Goal: Information Seeking & Learning: Check status

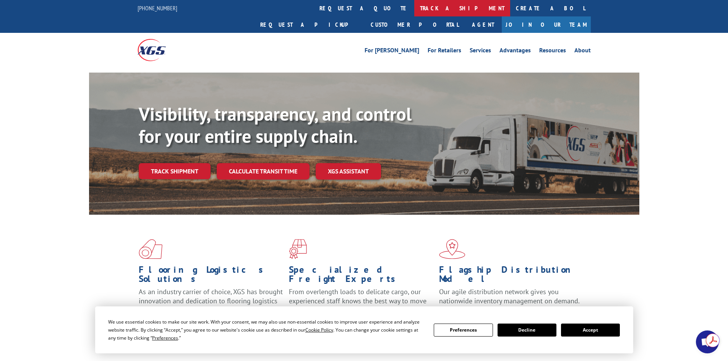
click at [414, 10] on link "track a shipment" at bounding box center [462, 8] width 96 height 16
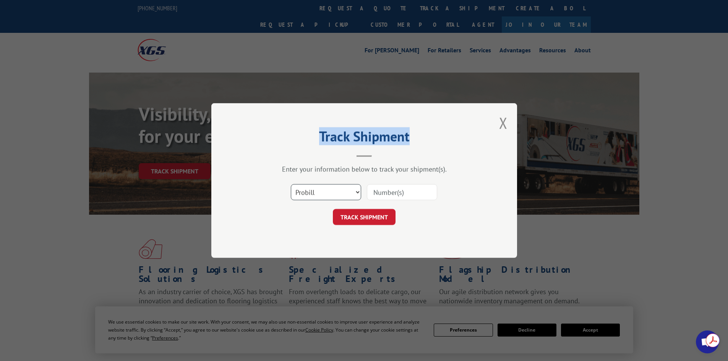
click at [336, 191] on select "Select category... Probill BOL PO" at bounding box center [326, 192] width 70 height 16
select select "po"
click at [291, 184] on select "Select category... Probill BOL PO" at bounding box center [326, 192] width 70 height 16
click at [387, 192] on input at bounding box center [402, 192] width 70 height 16
paste input "66533191"
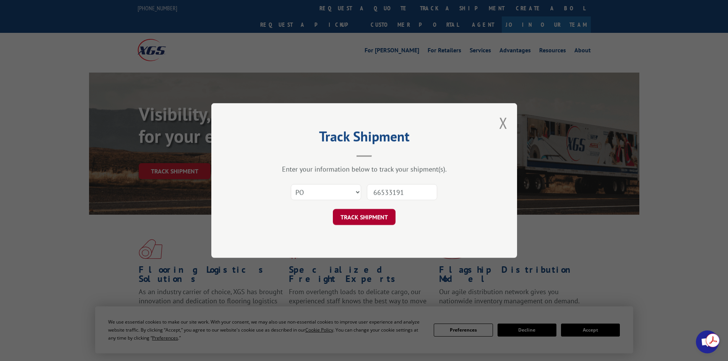
type input "66533191"
click at [366, 215] on button "TRACK SHIPMENT" at bounding box center [364, 217] width 63 height 16
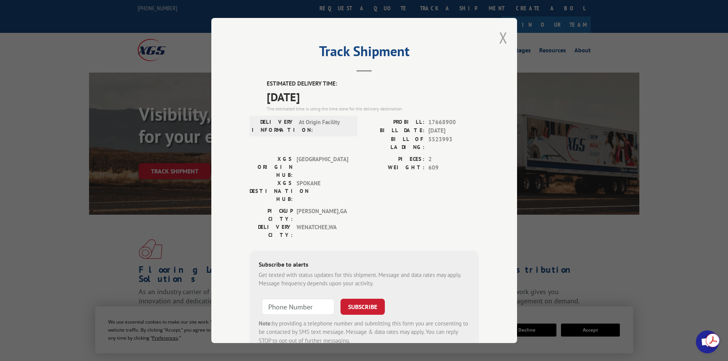
click at [499, 42] on button "Close modal" at bounding box center [503, 37] width 8 height 20
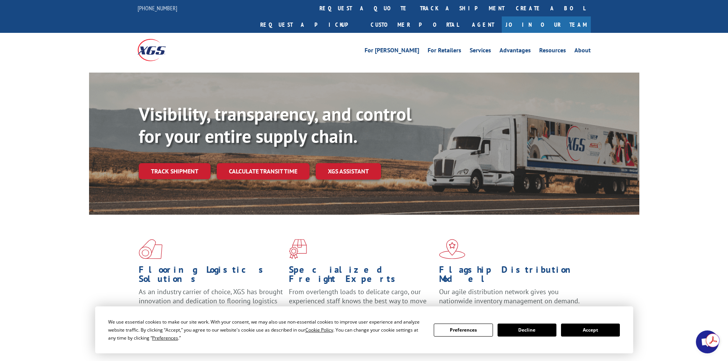
drag, startPoint x: 345, startPoint y: 8, endPoint x: 345, endPoint y: 14, distance: 5.3
click at [414, 8] on link "track a shipment" at bounding box center [462, 8] width 96 height 16
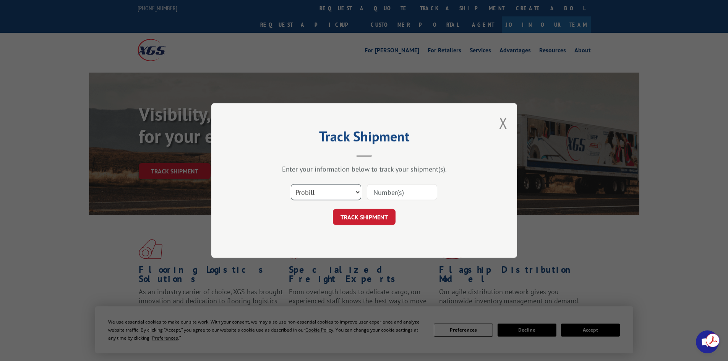
click at [319, 192] on select "Select category... Probill BOL PO" at bounding box center [326, 192] width 70 height 16
select select "po"
click at [291, 184] on select "Select category... Probill BOL PO" at bounding box center [326, 192] width 70 height 16
click at [396, 190] on input at bounding box center [402, 192] width 70 height 16
paste input "27524143"
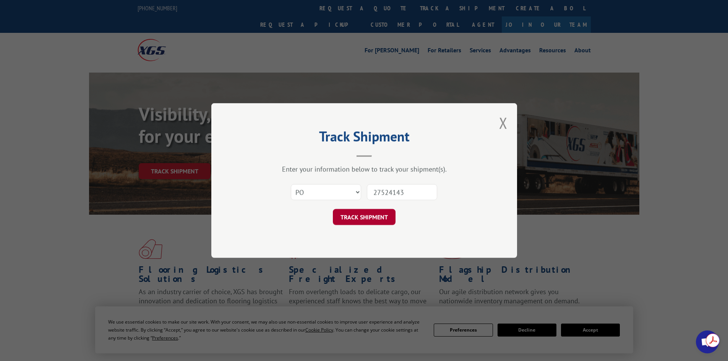
type input "27524143"
click at [362, 210] on button "TRACK SHIPMENT" at bounding box center [364, 217] width 63 height 16
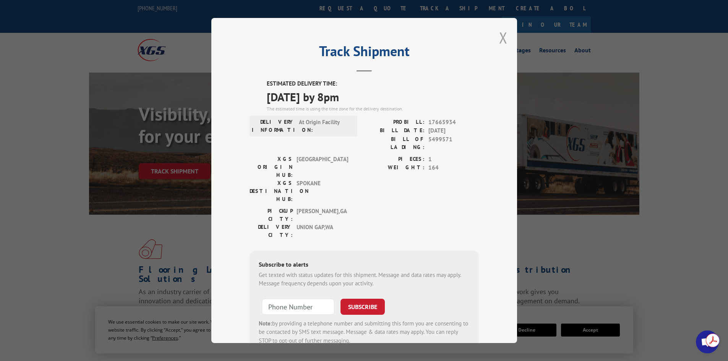
click at [501, 38] on button "Close modal" at bounding box center [503, 37] width 8 height 20
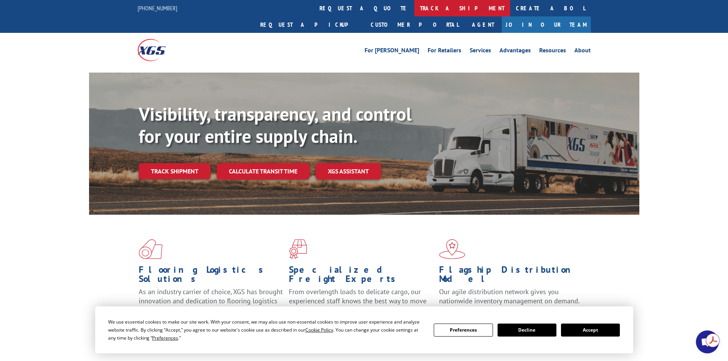
click at [414, 8] on link "track a shipment" at bounding box center [462, 8] width 96 height 16
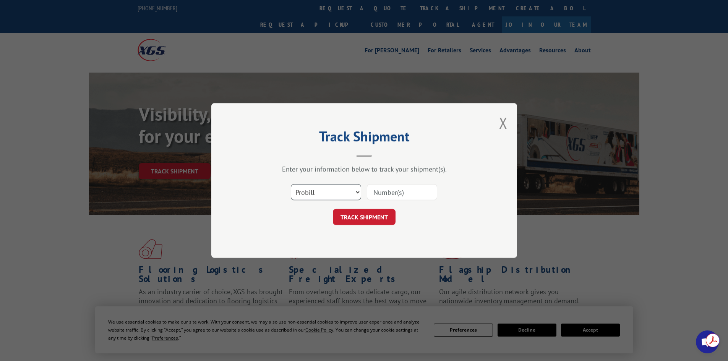
click at [320, 192] on select "Select category... Probill BOL PO" at bounding box center [326, 192] width 70 height 16
select select "po"
click at [291, 184] on select "Select category... Probill BOL PO" at bounding box center [326, 192] width 70 height 16
click at [373, 193] on input at bounding box center [402, 192] width 70 height 16
paste input "27524143"
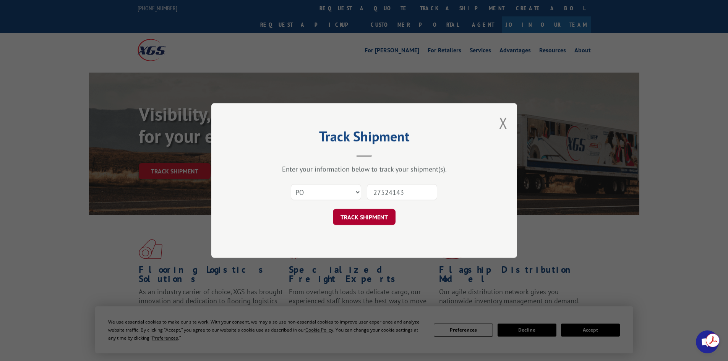
type input "27524143"
click at [357, 214] on button "TRACK SHIPMENT" at bounding box center [364, 217] width 63 height 16
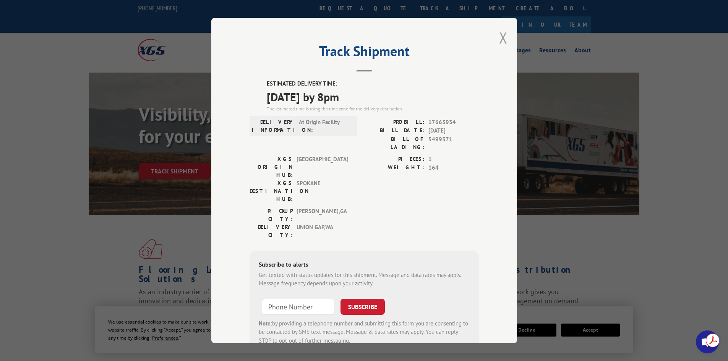
click at [499, 36] on button "Close modal" at bounding box center [503, 37] width 8 height 20
